Goal: Check status: Check status

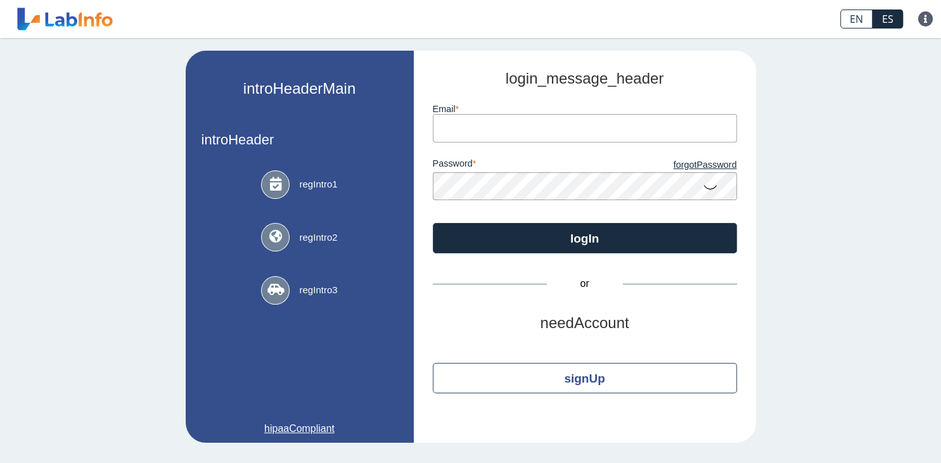
click at [455, 129] on input "email" at bounding box center [585, 128] width 304 height 29
type input "[EMAIL_ADDRESS][DOMAIN_NAME]"
click at [433, 223] on button "logIn" at bounding box center [585, 238] width 304 height 30
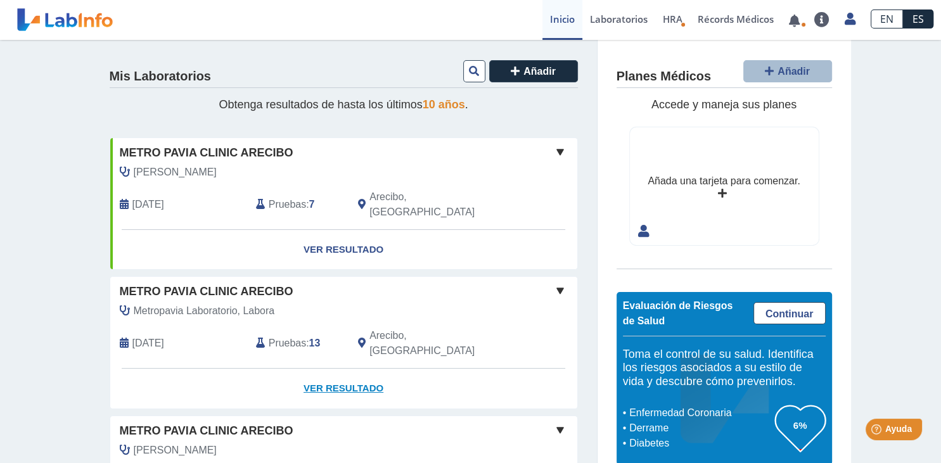
click at [328, 369] on link "Ver Resultado" at bounding box center [343, 389] width 467 height 40
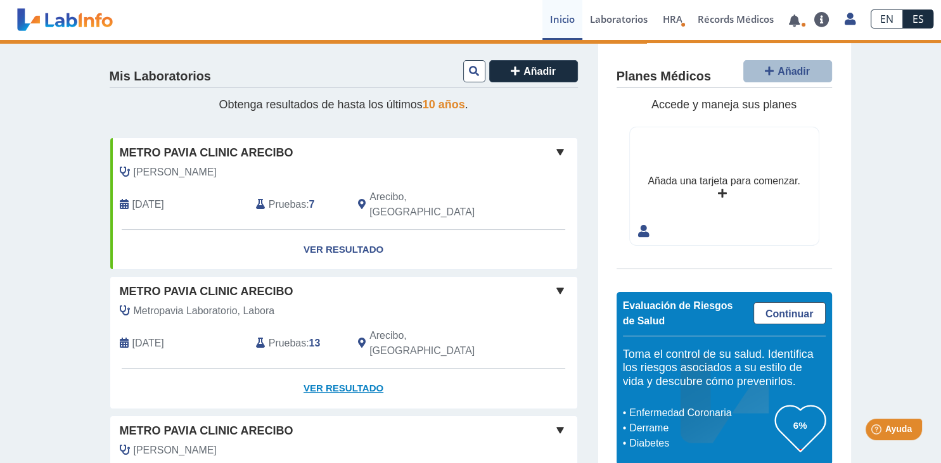
click at [358, 369] on link "Ver Resultado" at bounding box center [343, 389] width 467 height 40
click at [561, 283] on span at bounding box center [559, 290] width 15 height 15
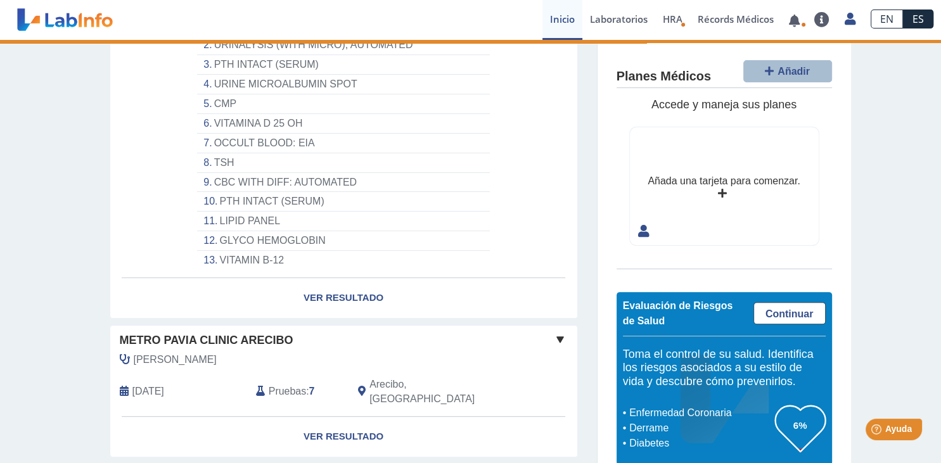
scroll to position [401, 0]
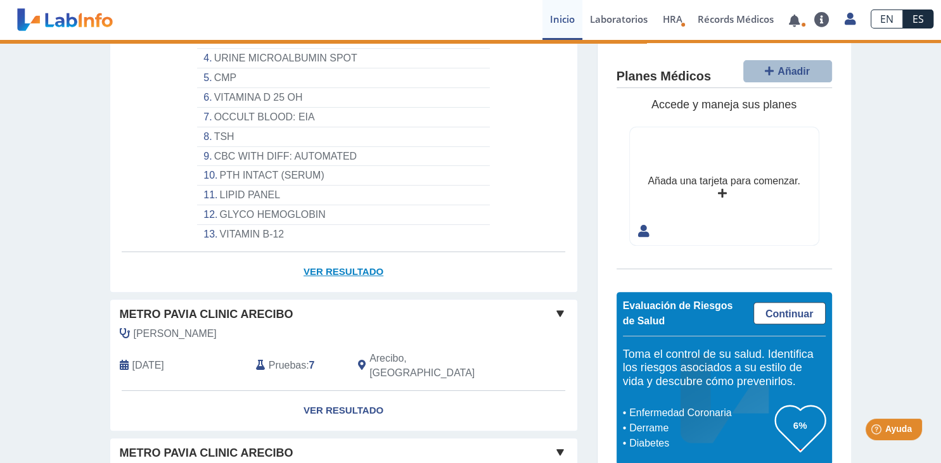
click at [334, 252] on link "Ver Resultado" at bounding box center [343, 272] width 467 height 40
click at [790, 22] on link at bounding box center [794, 21] width 26 height 10
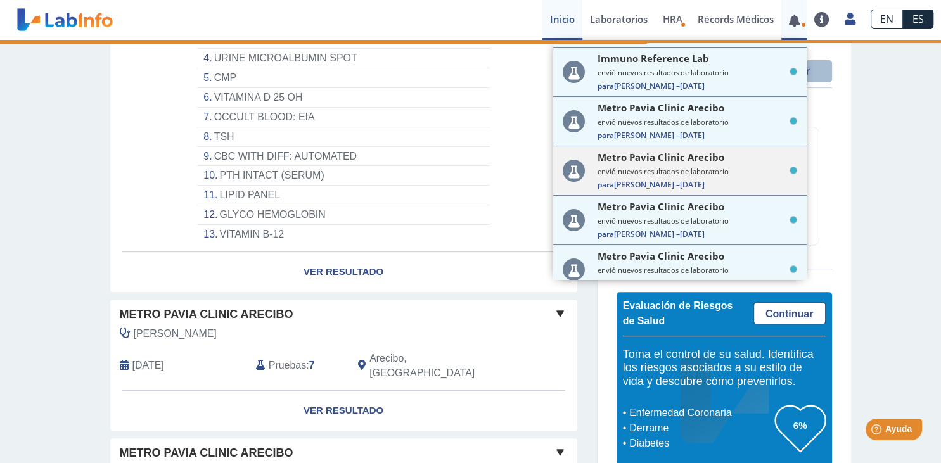
scroll to position [152, 0]
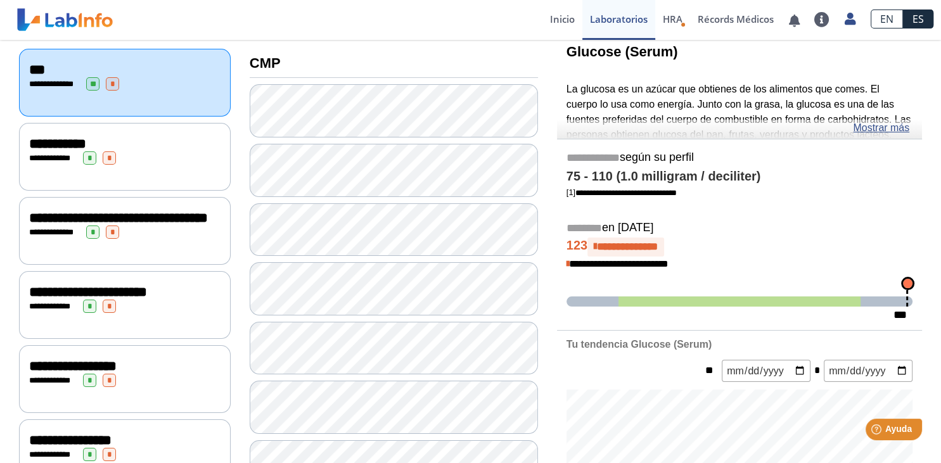
scroll to position [82, 0]
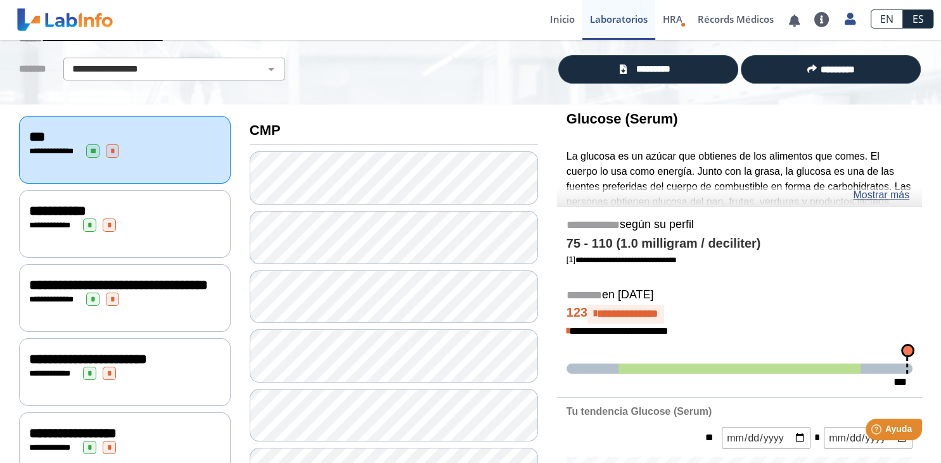
click at [136, 170] on div "**********" at bounding box center [125, 150] width 212 height 68
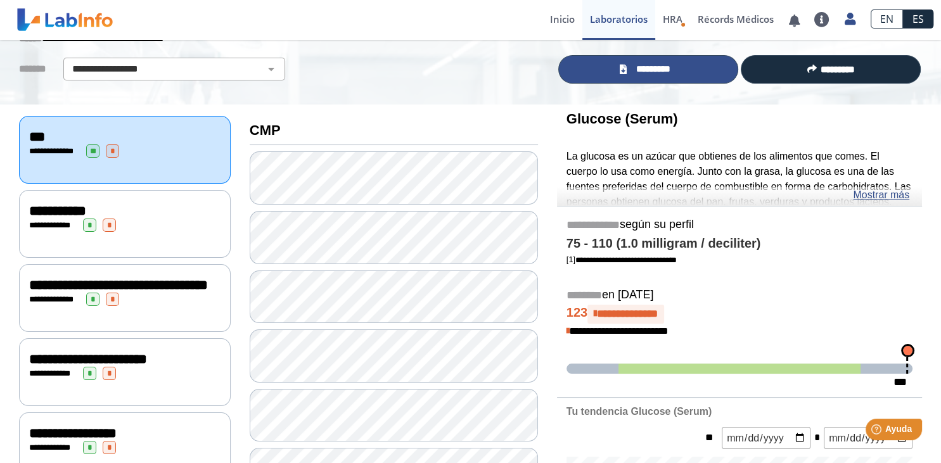
click at [678, 72] on link "*********" at bounding box center [648, 69] width 180 height 29
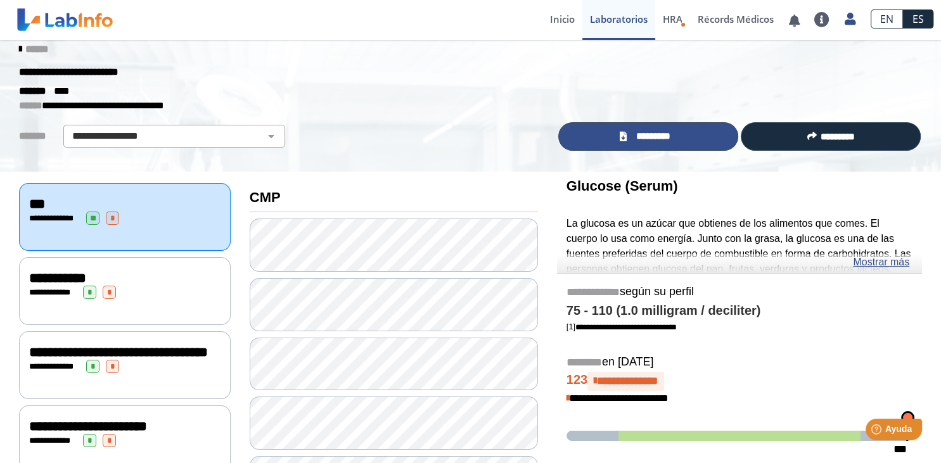
scroll to position [0, 0]
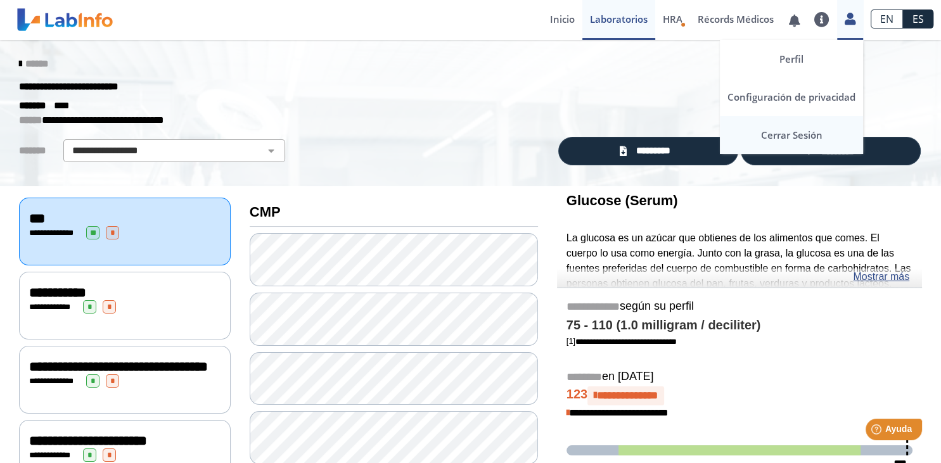
click at [791, 135] on link "Cerrar Sesión" at bounding box center [790, 135] width 143 height 38
